Goal: Transaction & Acquisition: Purchase product/service

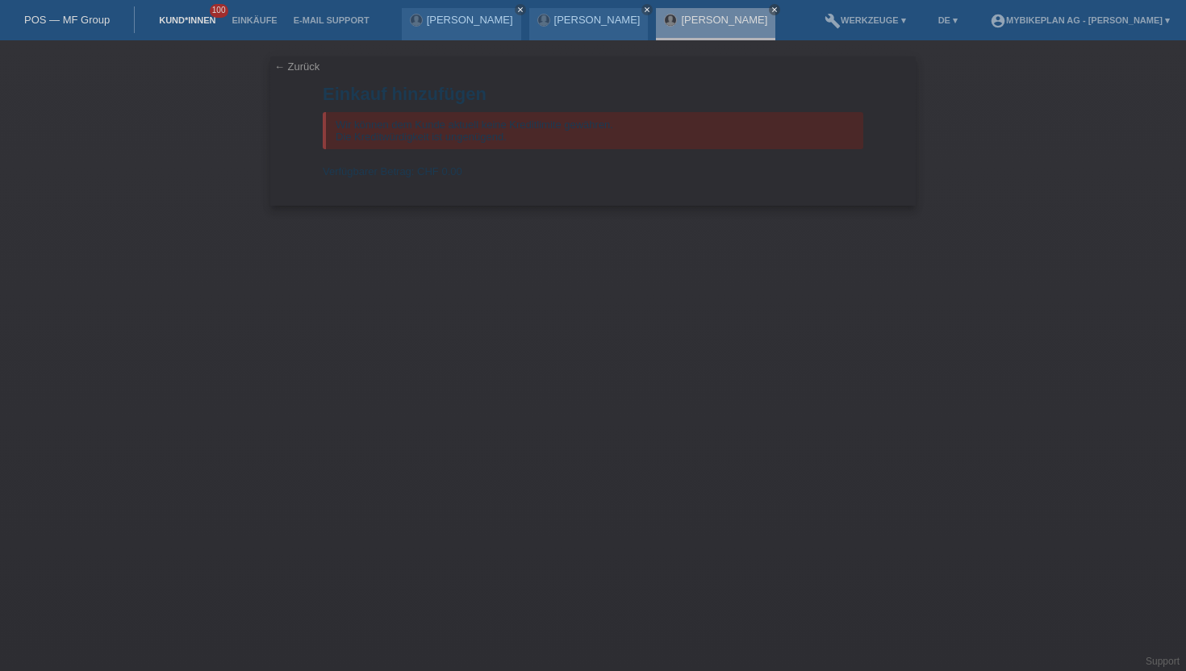
click at [206, 23] on link "Kund*innen" at bounding box center [187, 20] width 73 height 10
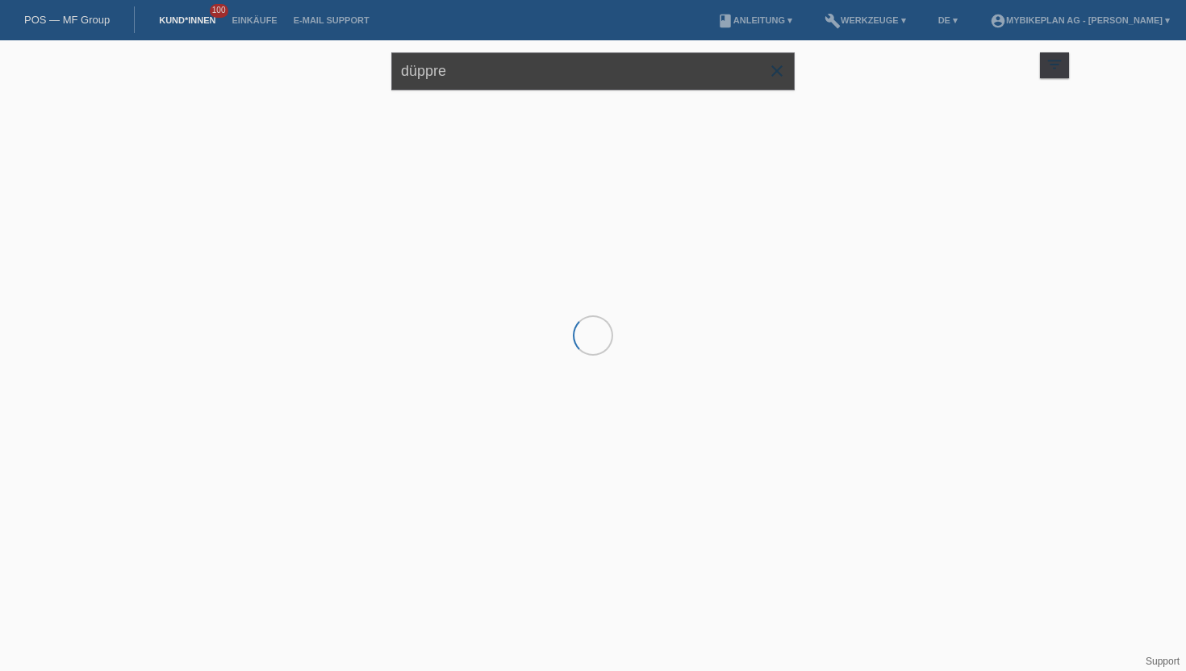
click at [486, 90] on input "düppre" at bounding box center [592, 71] width 403 height 38
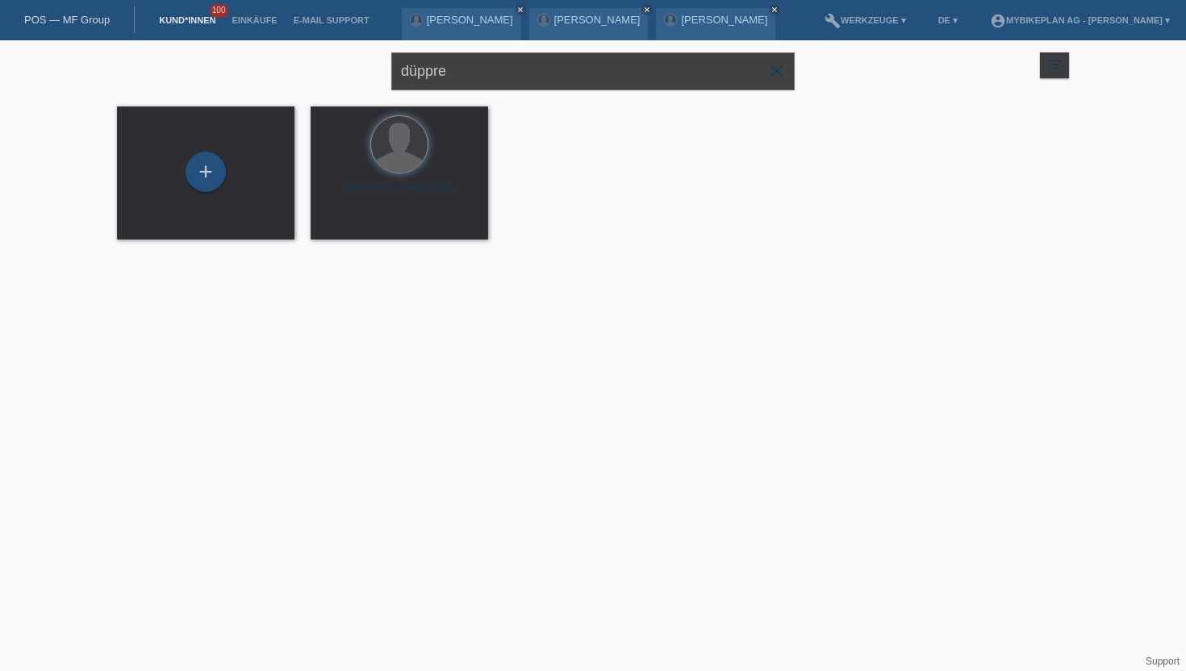
click at [486, 90] on input "düppre" at bounding box center [592, 71] width 403 height 38
type input "robert schmidt"
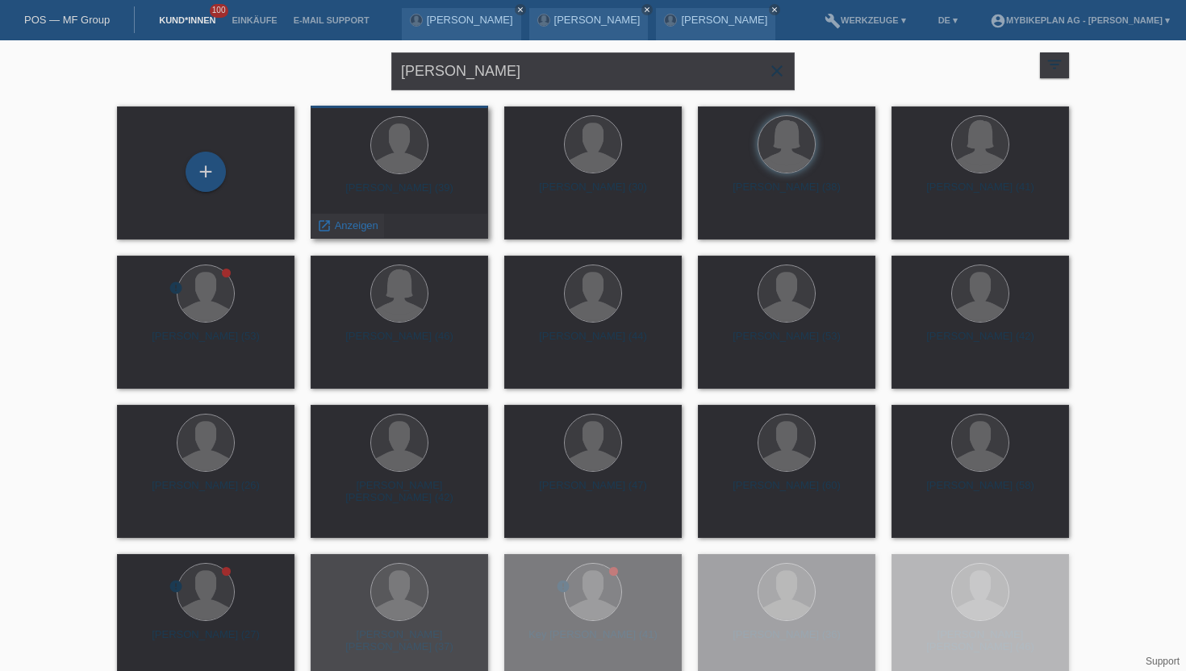
click at [350, 228] on span "Anzeigen" at bounding box center [357, 225] width 44 height 12
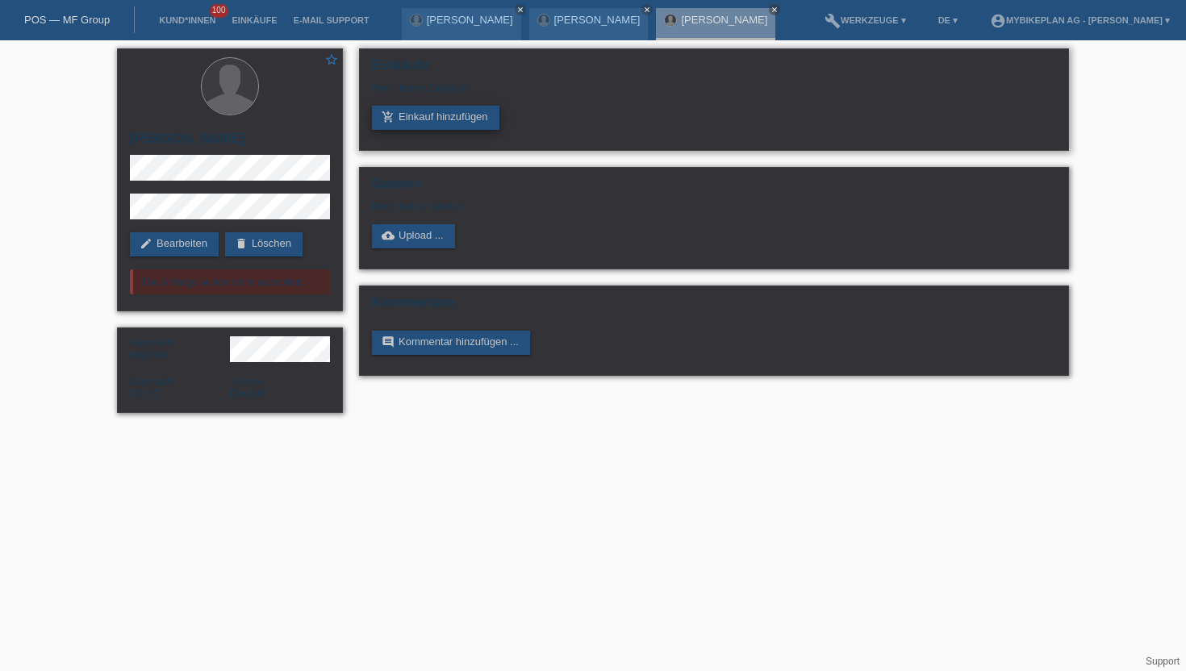
click at [418, 125] on link "add_shopping_cart Einkauf hinzufügen" at bounding box center [435, 118] width 127 height 24
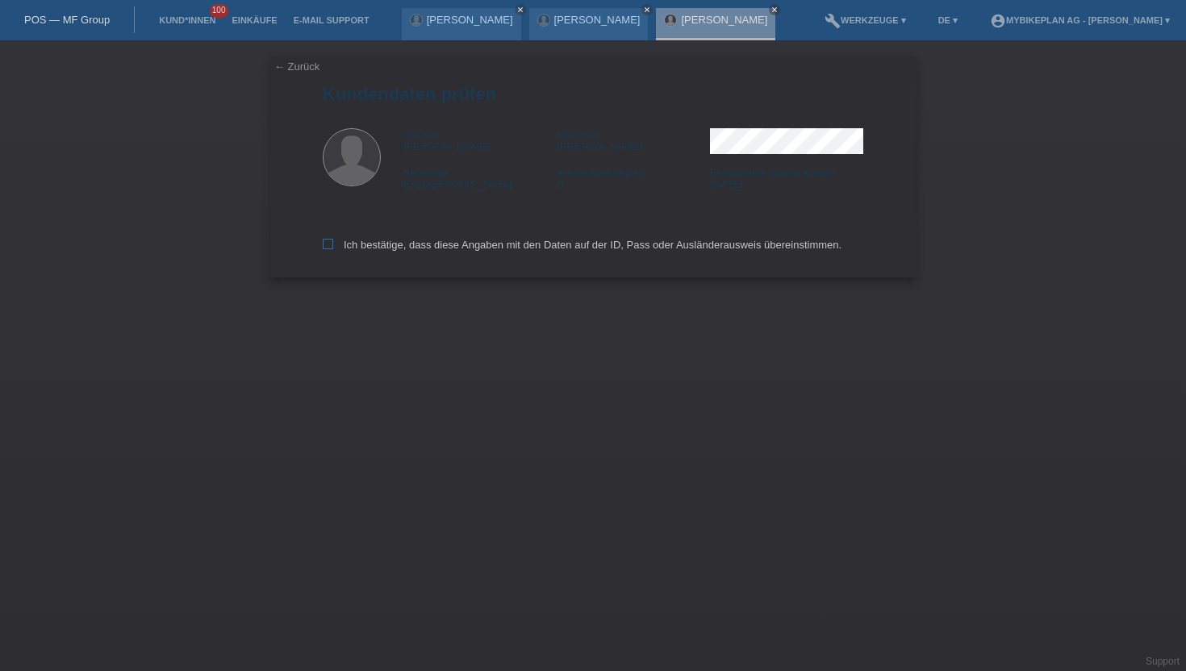
click at [372, 247] on label "Ich bestätige, dass diese Angaben mit den Daten auf der ID, Pass oder Ausländer…" at bounding box center [582, 245] width 519 height 12
click at [333, 247] on input "Ich bestätige, dass diese Angaben mit den Daten auf der ID, Pass oder Ausländer…" at bounding box center [328, 244] width 10 height 10
checkbox input "true"
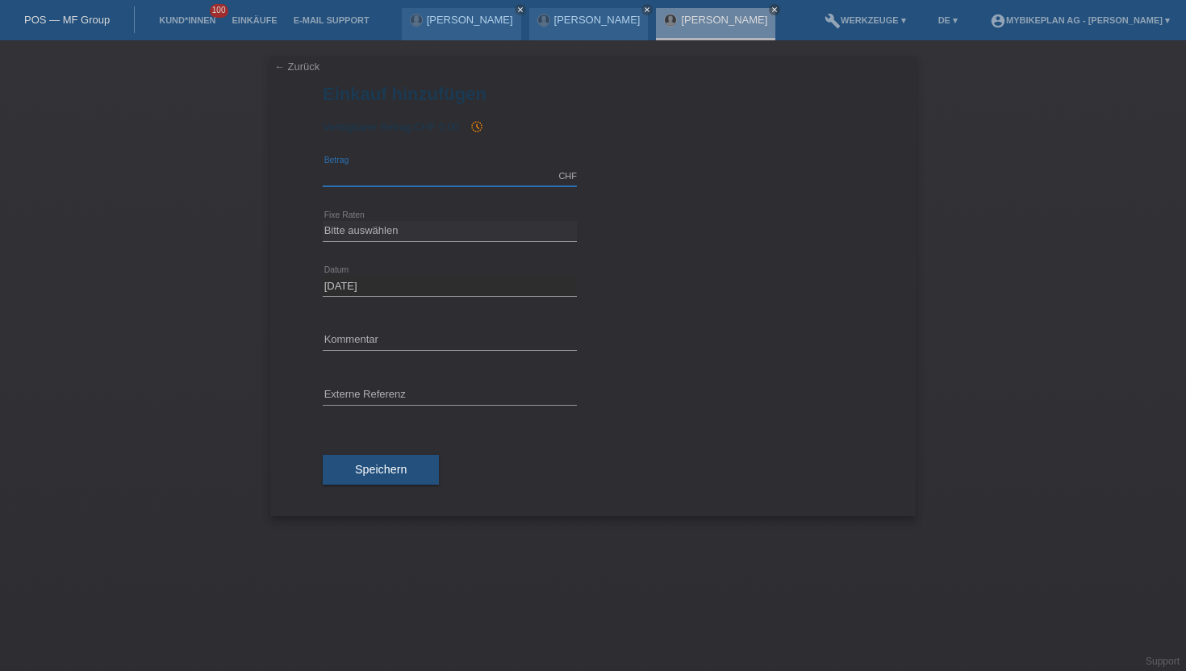
click at [388, 176] on input "text" at bounding box center [450, 176] width 254 height 20
type input "4320.00"
click at [363, 236] on select "Bitte auswählen 6 Raten 12 Raten 18 Raten 24 Raten 36 Raten 48 Raten" at bounding box center [450, 230] width 254 height 19
select select "488"
click at [323, 221] on select "Bitte auswählen 6 Raten 12 Raten 18 Raten 24 Raten 36 Raten 48 Raten" at bounding box center [450, 230] width 254 height 19
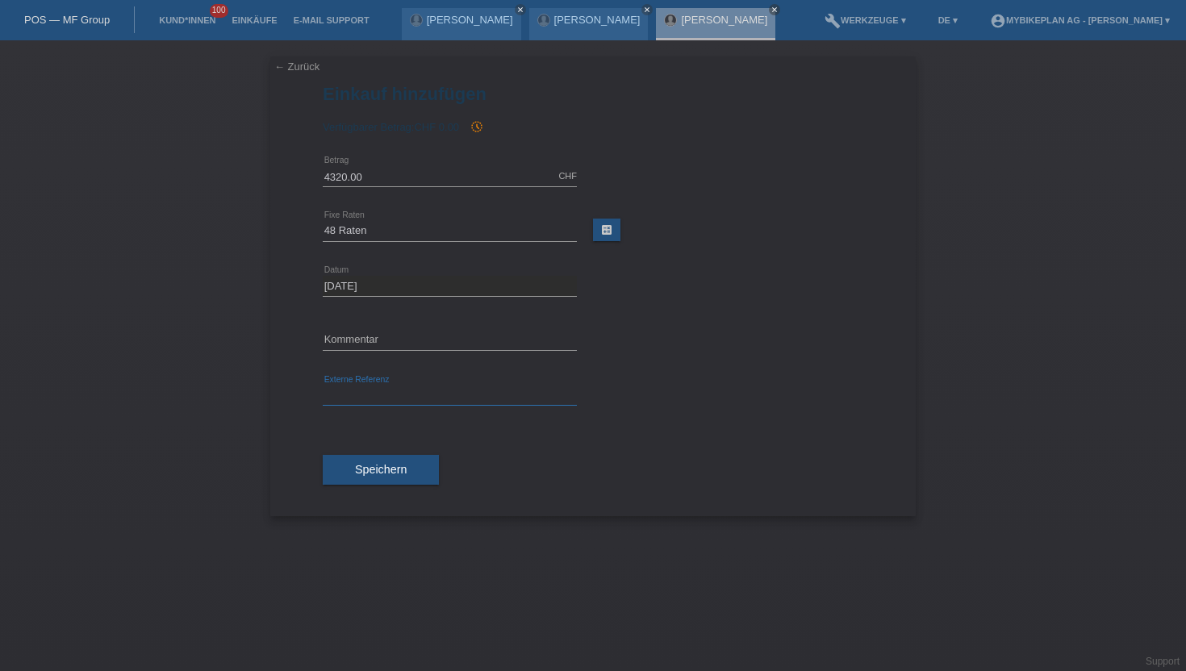
click at [353, 390] on input "text" at bounding box center [450, 396] width 254 height 20
paste input "42977633632"
type input "42977633632"
click at [353, 467] on button "Speichern" at bounding box center [381, 470] width 116 height 31
